Goal: Check status: Check status

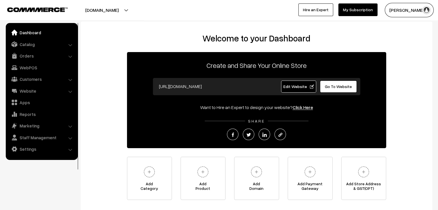
click at [340, 89] on link "Go To Website" at bounding box center [338, 87] width 37 height 12
click at [29, 58] on link "Orders" at bounding box center [41, 56] width 68 height 10
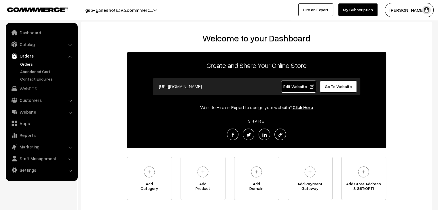
click at [33, 65] on link "Orders" at bounding box center [47, 64] width 57 height 6
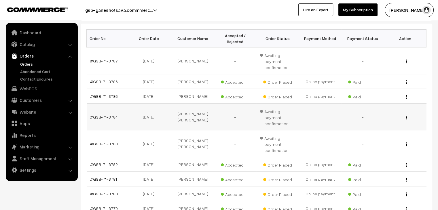
scroll to position [115, 0]
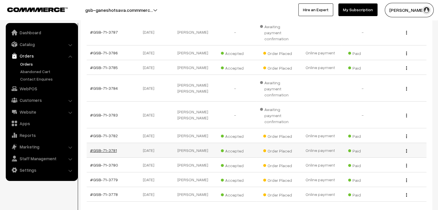
click at [105, 148] on link "#GSB-71-3781" at bounding box center [103, 150] width 27 height 5
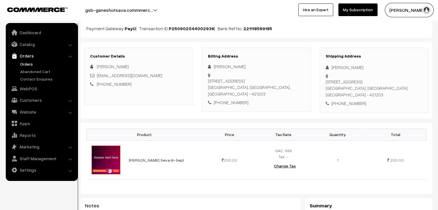
scroll to position [58, 0]
drag, startPoint x: 129, startPoint y: 85, endPoint x: 104, endPoint y: 82, distance: 25.6
click at [104, 82] on div "[PHONE_NUMBER]" at bounding box center [138, 84] width 97 height 7
